Goal: Download file/media

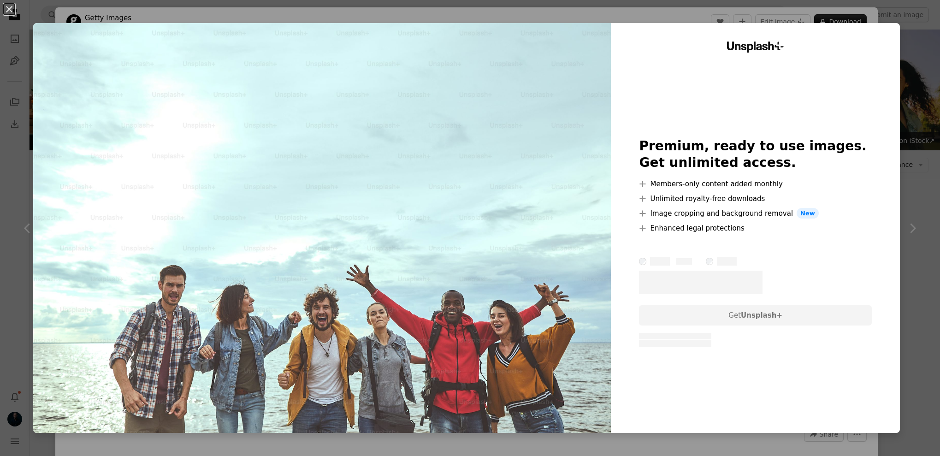
scroll to position [2694, 0]
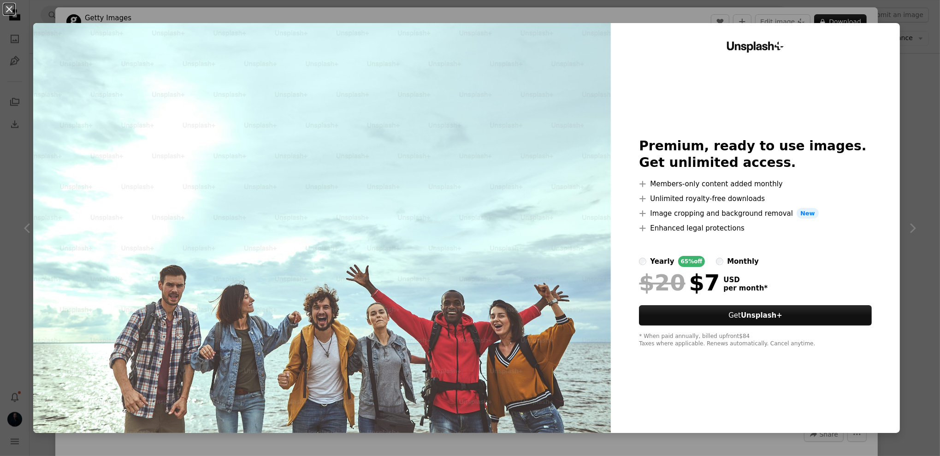
click at [914, 80] on div "An X shape Unsplash+ Premium, ready to use images. Get unlimited access. A plus…" at bounding box center [470, 228] width 940 height 456
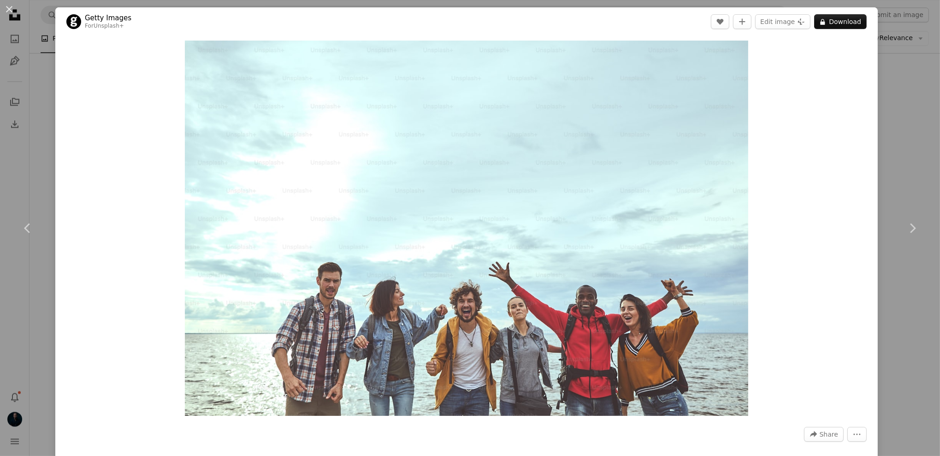
click at [46, 48] on div "An X shape Chevron left Chevron right Getty Images For Unsplash+ A heart A plus…" at bounding box center [470, 228] width 940 height 456
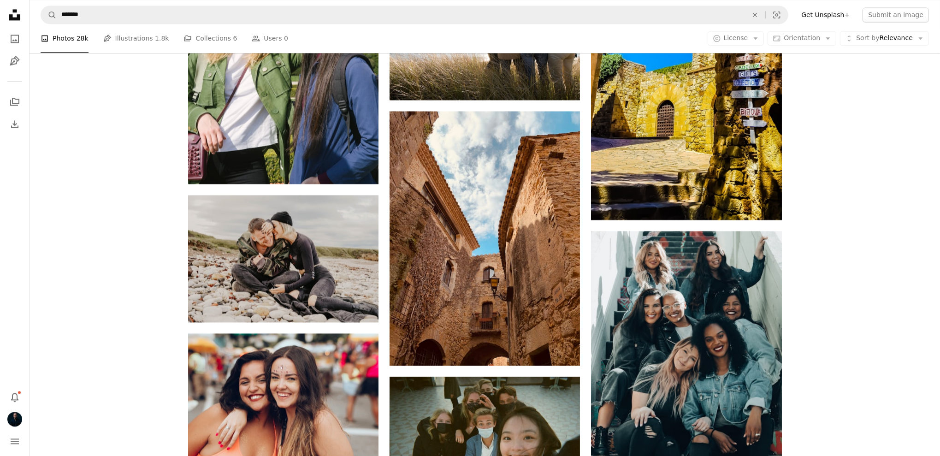
scroll to position [2804, 0]
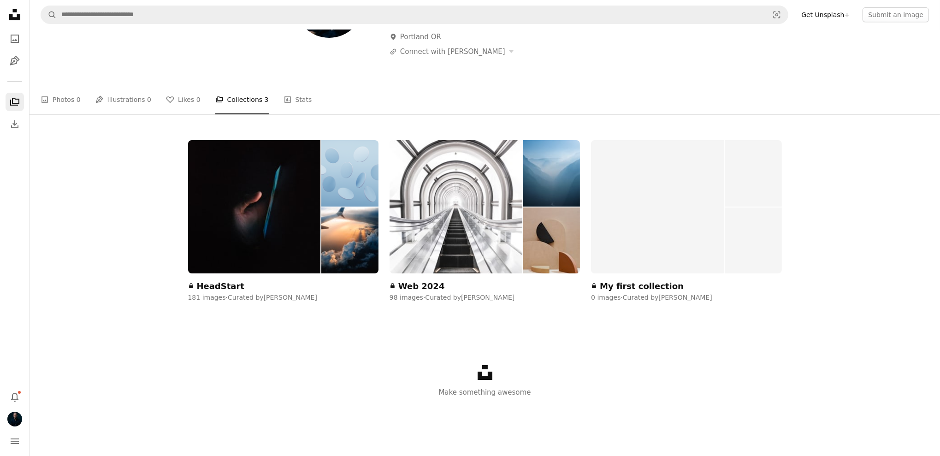
scroll to position [88, 0]
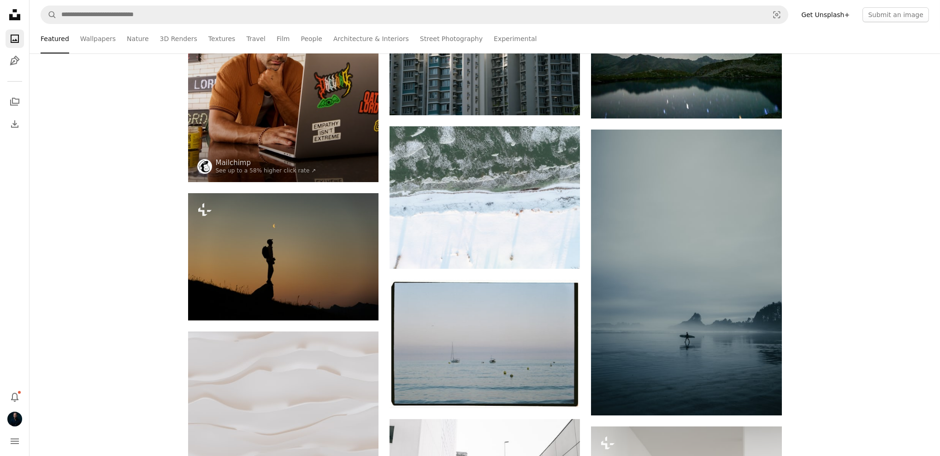
scroll to position [269, 0]
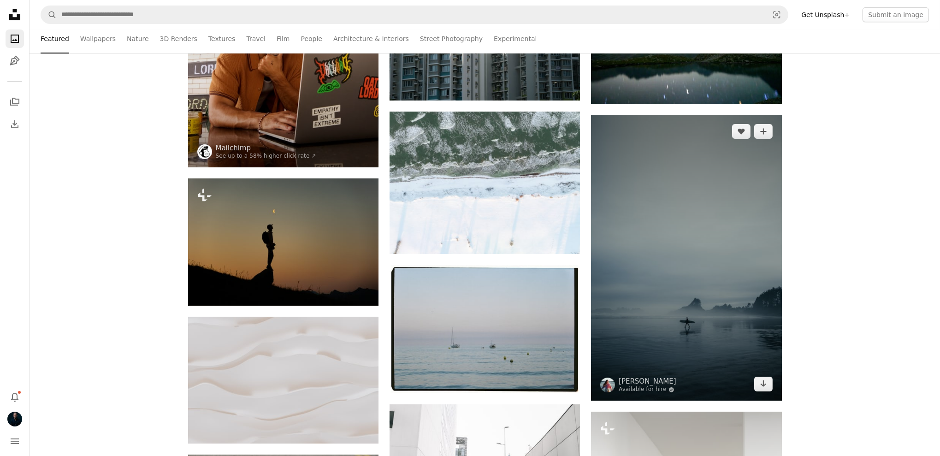
click at [661, 247] on img at bounding box center [686, 258] width 190 height 286
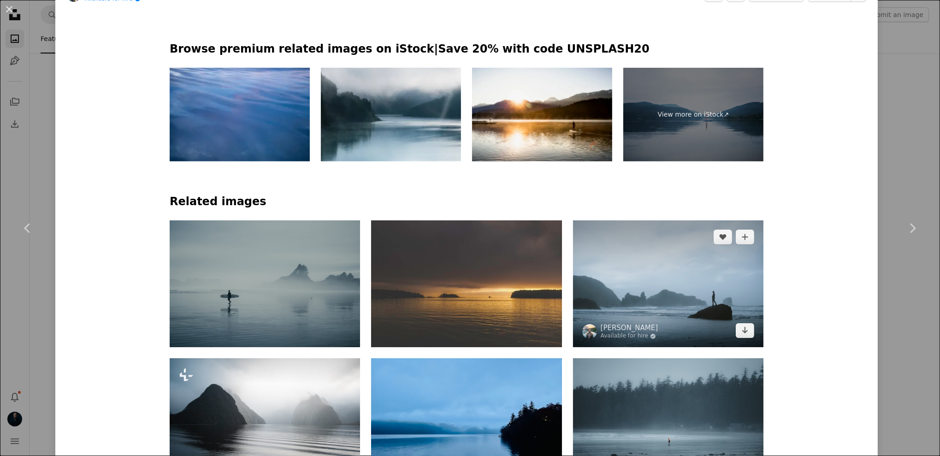
scroll to position [676, 0]
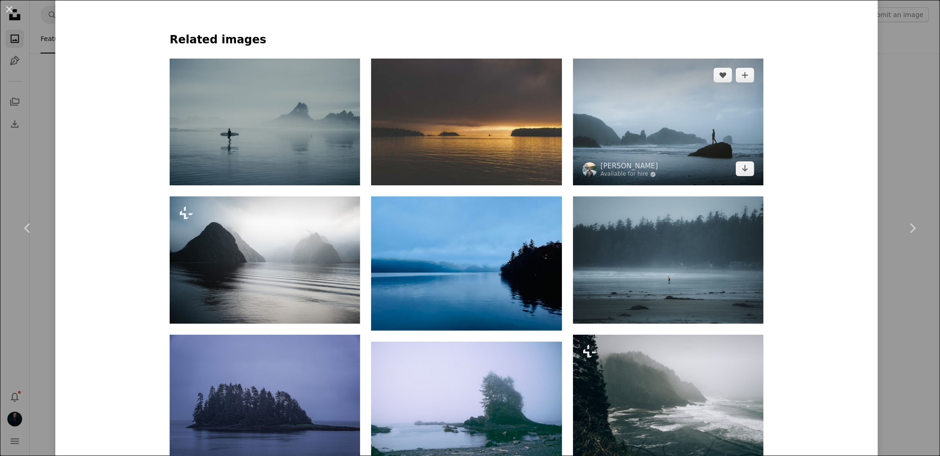
click at [696, 113] on img at bounding box center [668, 122] width 190 height 127
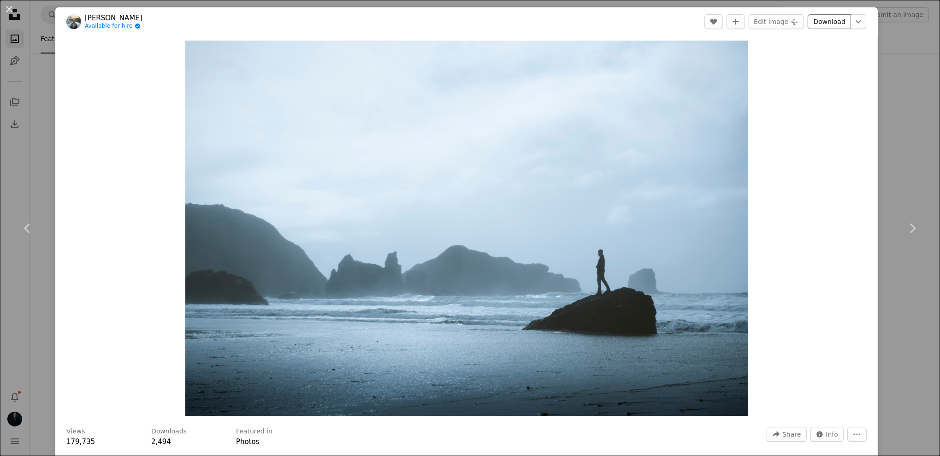
click at [828, 24] on link "Download" at bounding box center [829, 21] width 43 height 15
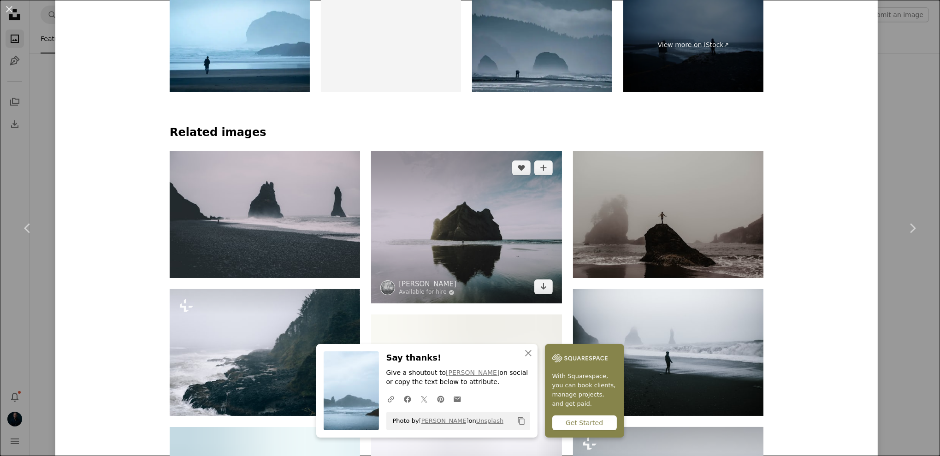
scroll to position [659, 0]
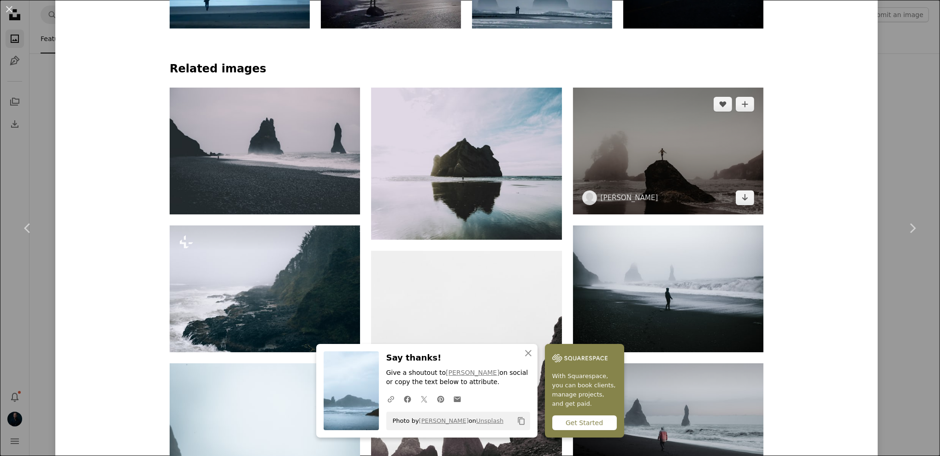
click at [667, 131] on img at bounding box center [668, 151] width 190 height 127
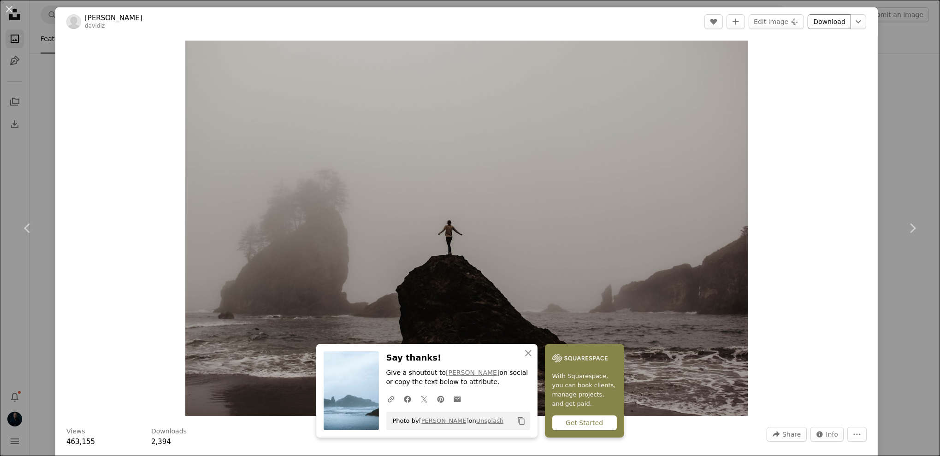
click at [828, 21] on link "Download" at bounding box center [829, 21] width 43 height 15
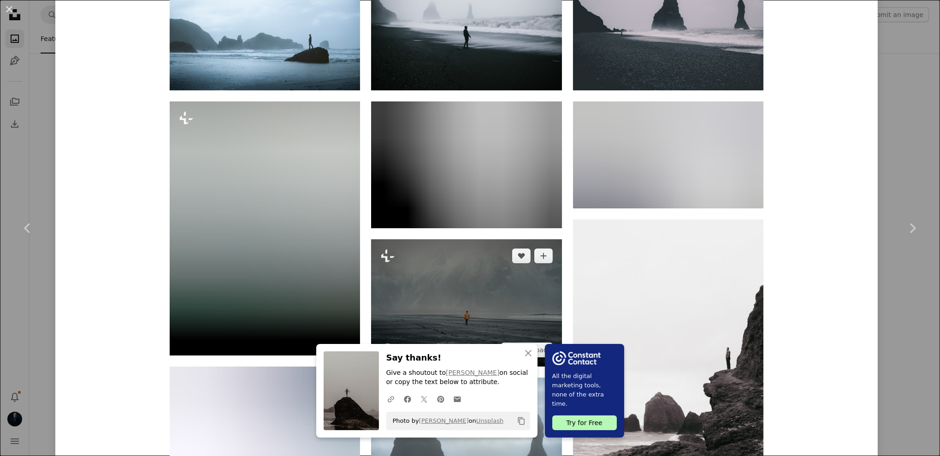
scroll to position [928, 0]
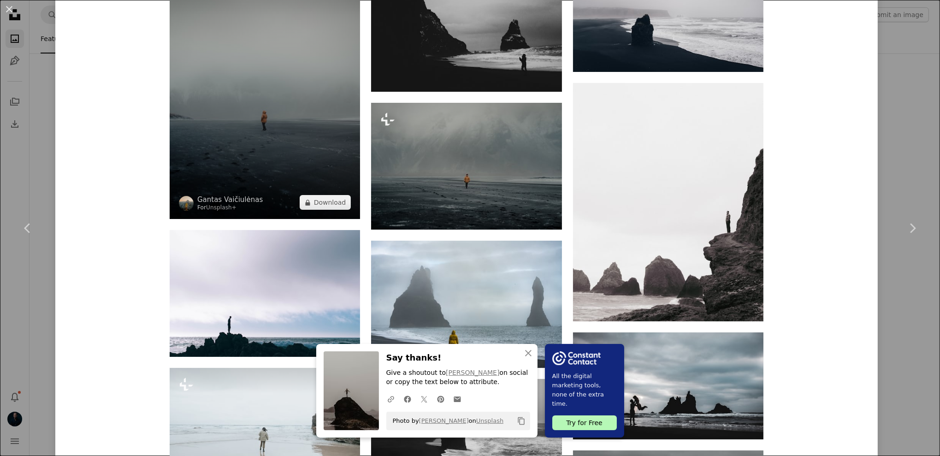
click at [247, 160] on img at bounding box center [265, 92] width 190 height 254
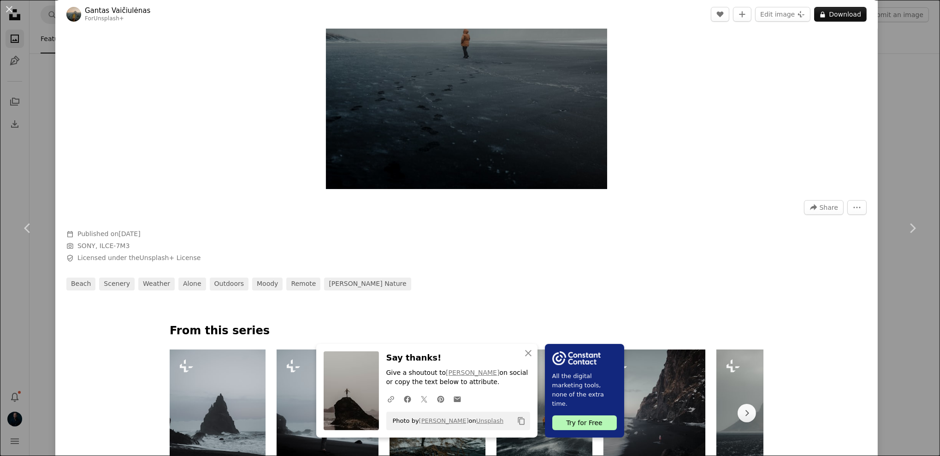
scroll to position [266, 0]
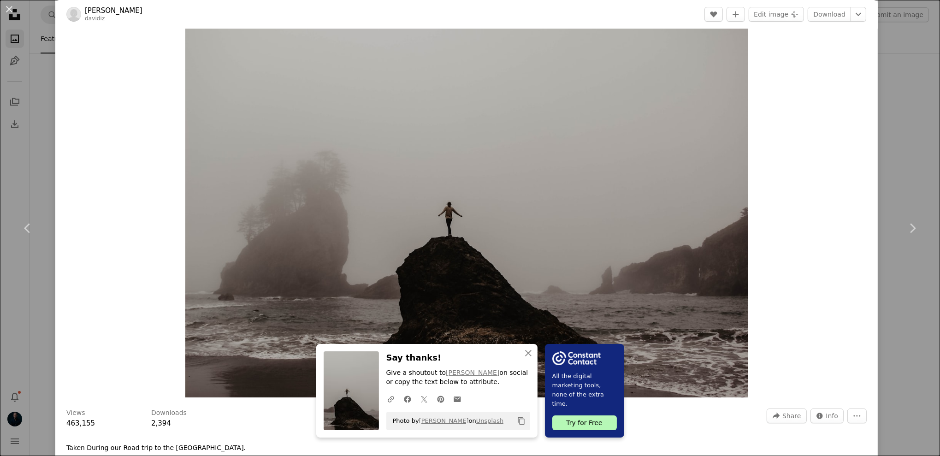
scroll to position [19, 0]
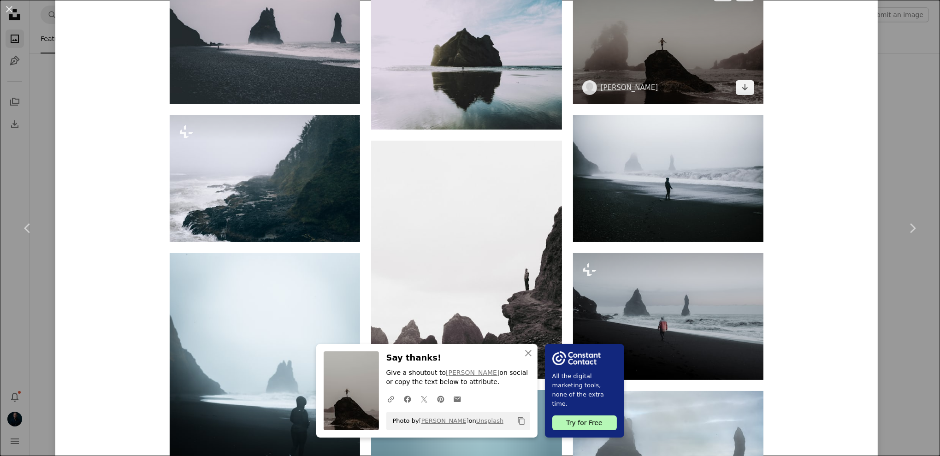
scroll to position [773, 0]
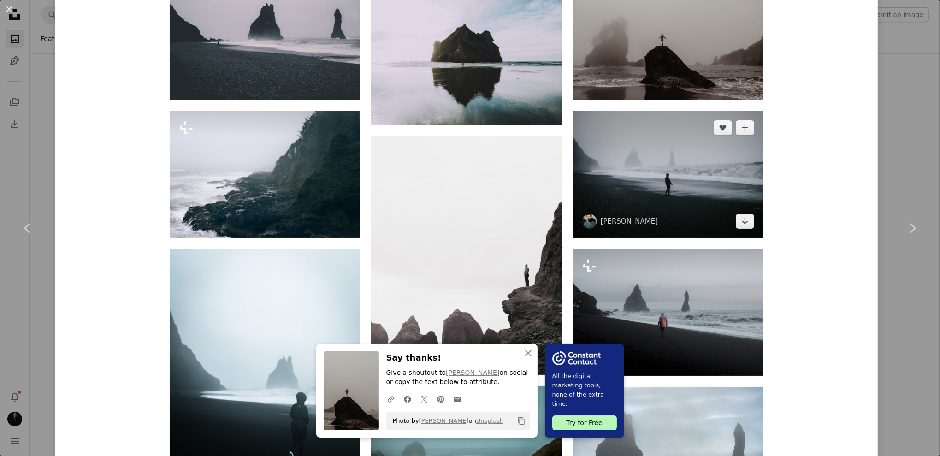
click at [706, 184] on img at bounding box center [668, 174] width 190 height 127
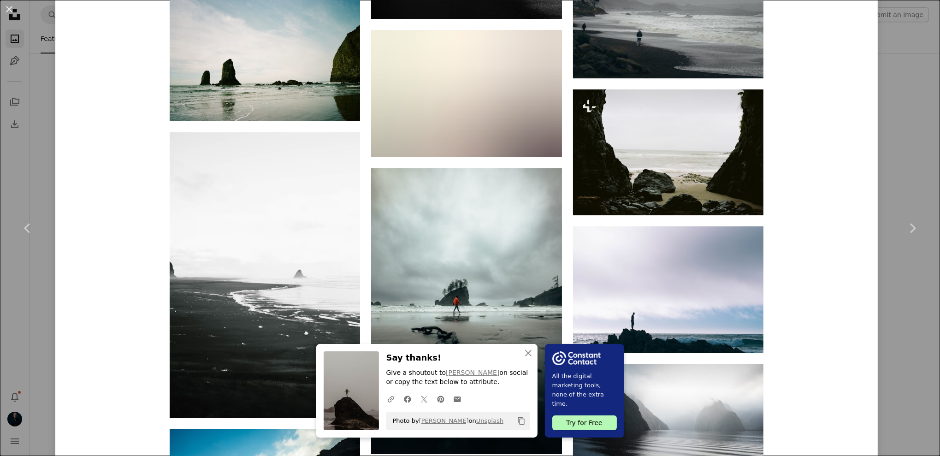
scroll to position [3862, 0]
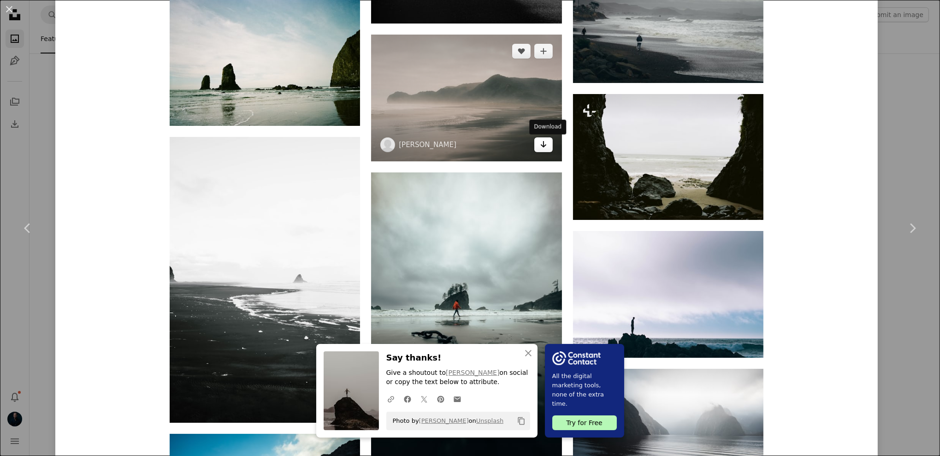
click at [547, 145] on icon "Download" at bounding box center [544, 144] width 6 height 6
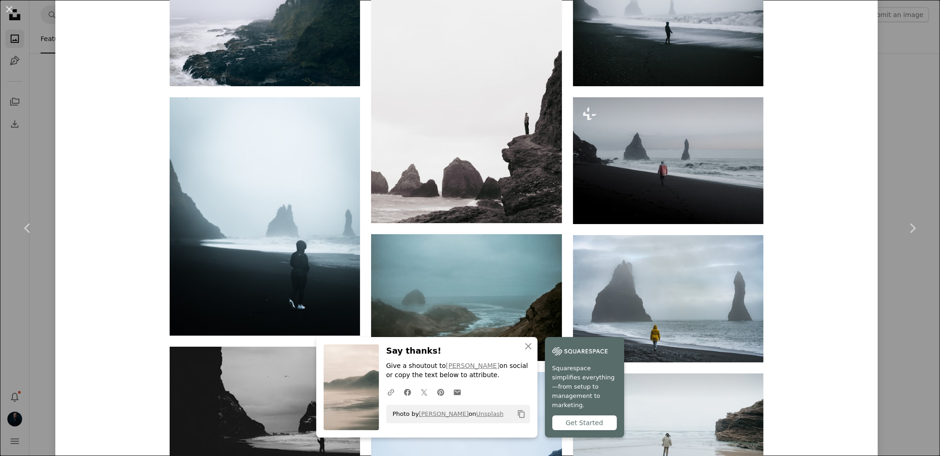
scroll to position [803, 0]
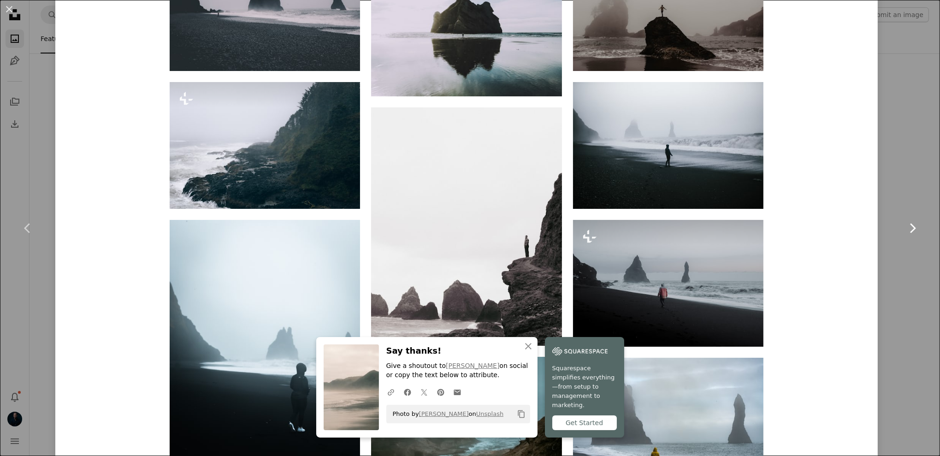
click at [905, 185] on link "Chevron right" at bounding box center [912, 228] width 55 height 89
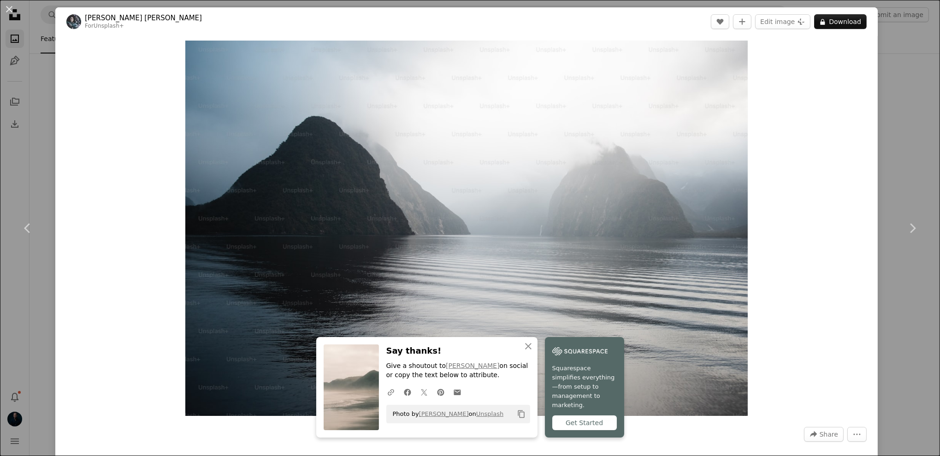
click at [886, 120] on div "An X shape Chevron left Chevron right An X shape Close Say thanks! Give a shout…" at bounding box center [470, 228] width 940 height 456
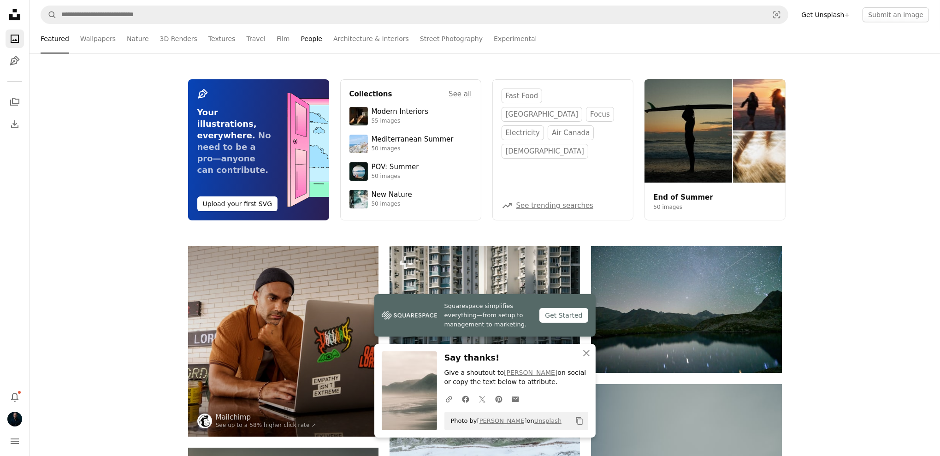
click at [301, 41] on link "People" at bounding box center [312, 39] width 22 height 30
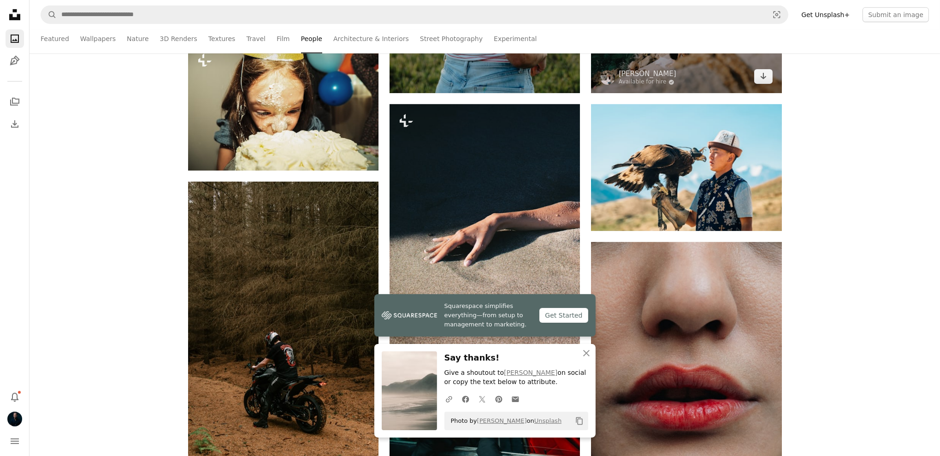
scroll to position [805, 0]
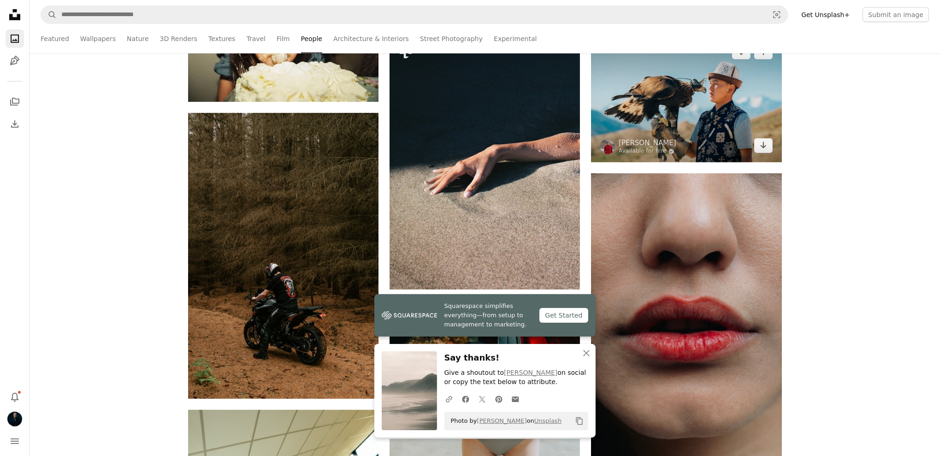
click at [720, 98] on img at bounding box center [686, 99] width 190 height 127
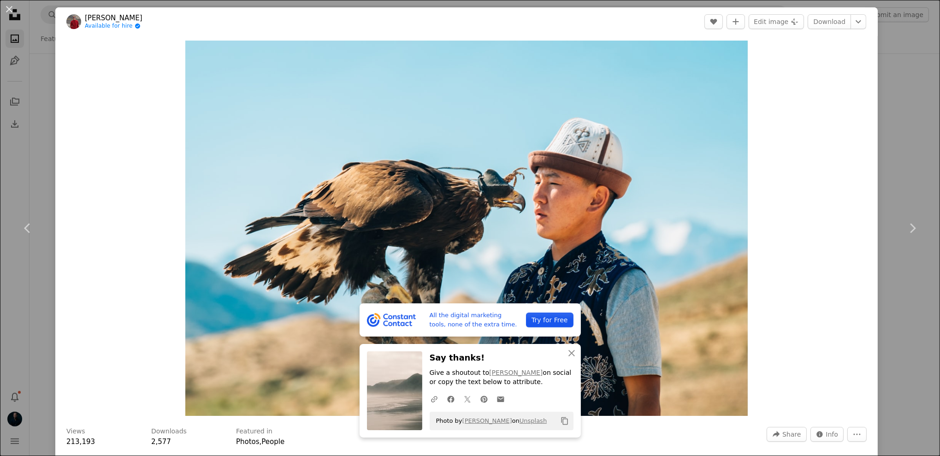
click at [918, 132] on div "An X shape Chevron left Chevron right All the digital marketing tools, none of …" at bounding box center [470, 228] width 940 height 456
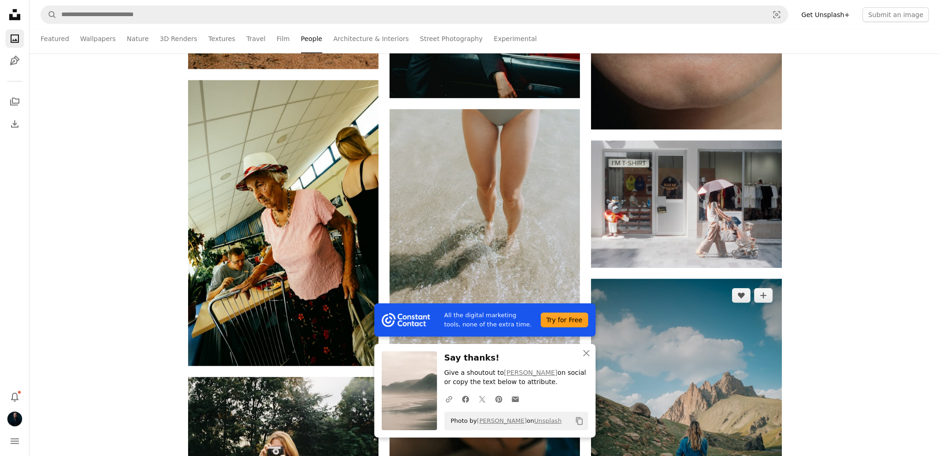
scroll to position [1136, 0]
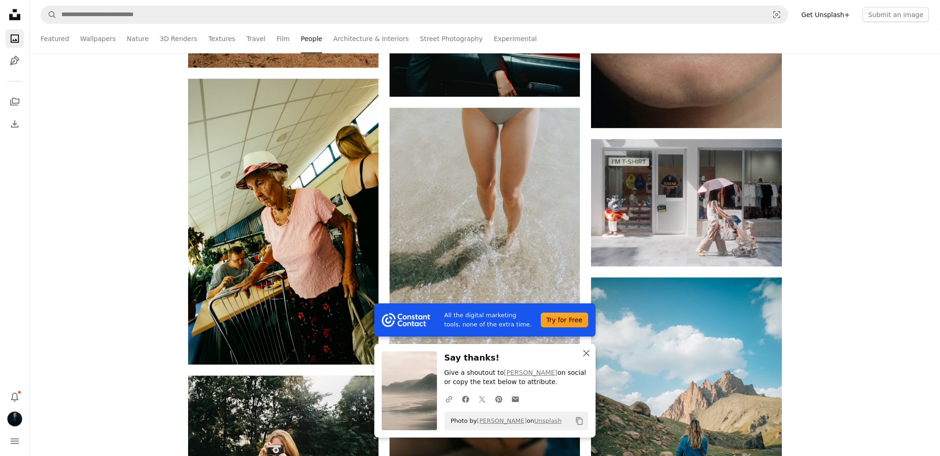
click at [586, 351] on icon "An X shape" at bounding box center [586, 353] width 11 height 11
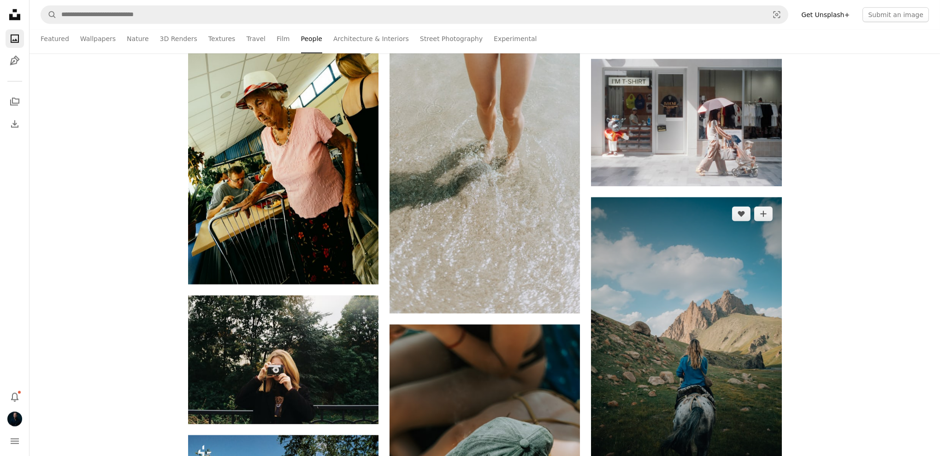
scroll to position [1297, 0]
